Goal: Task Accomplishment & Management: Manage account settings

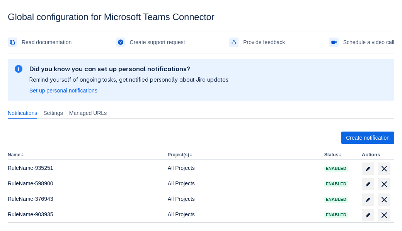
click at [368, 138] on span "Create notification" at bounding box center [368, 137] width 44 height 12
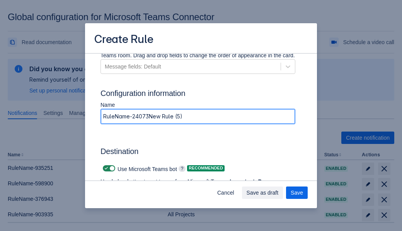
type input "RuleName-240732New Rule (5)"
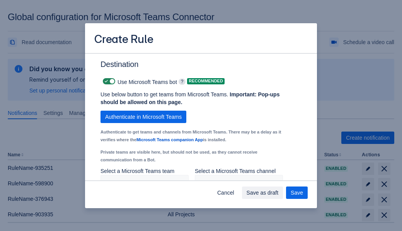
click at [143, 117] on span "Authenticate in Microsoft Teams" at bounding box center [143, 117] width 77 height 12
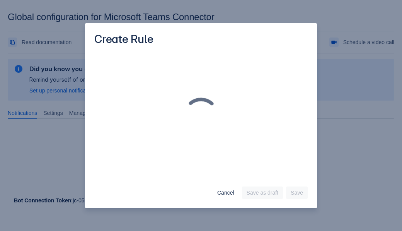
scroll to position [0, 0]
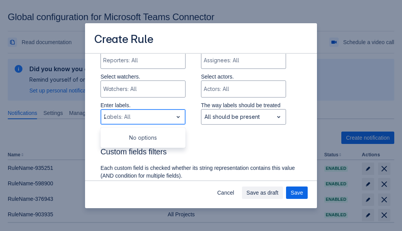
type input "240732_label"
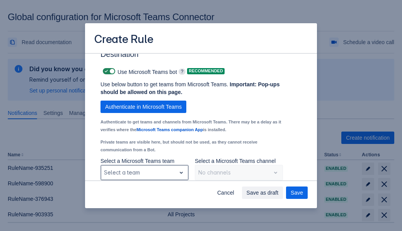
click at [144, 172] on div "Scrollable content" at bounding box center [138, 172] width 69 height 9
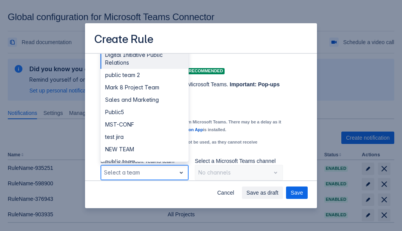
click at [144, 193] on div "Public4" at bounding box center [145, 199] width 88 height 12
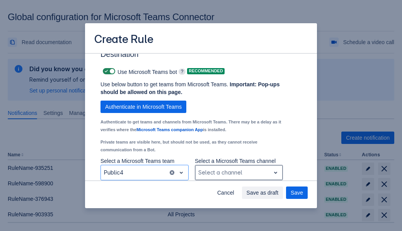
click at [239, 172] on div "Scrollable content" at bounding box center [232, 172] width 69 height 9
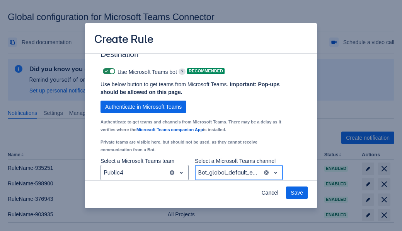
click at [297, 193] on span "Save" at bounding box center [297, 192] width 12 height 12
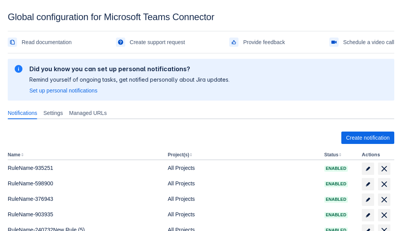
click at [384, 226] on span "delete" at bounding box center [384, 230] width 9 height 9
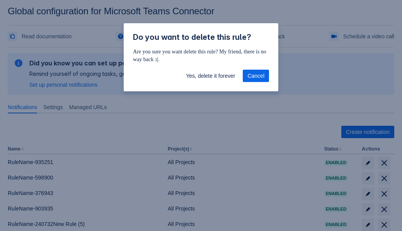
click at [210, 76] on span "Yes, delete it forever" at bounding box center [210, 76] width 49 height 12
